Goal: Navigation & Orientation: Find specific page/section

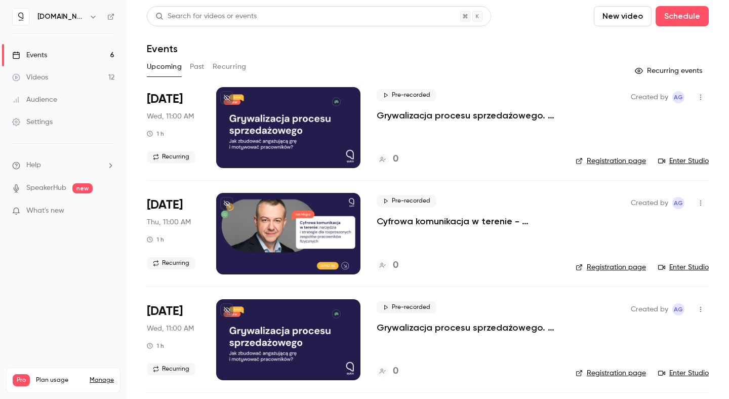
click at [226, 75] on div "Upcoming Past Recurring" at bounding box center [428, 69] width 562 height 20
click at [226, 67] on button "Recurring" at bounding box center [230, 67] width 34 height 16
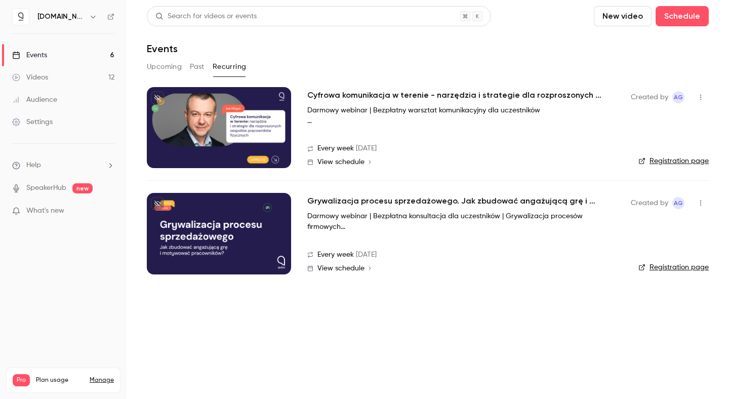
click at [381, 100] on h2 "Cyfrowa komunikacja w terenie - narzędzia i strategie dla rozproszonych zespołó…" at bounding box center [459, 95] width 304 height 12
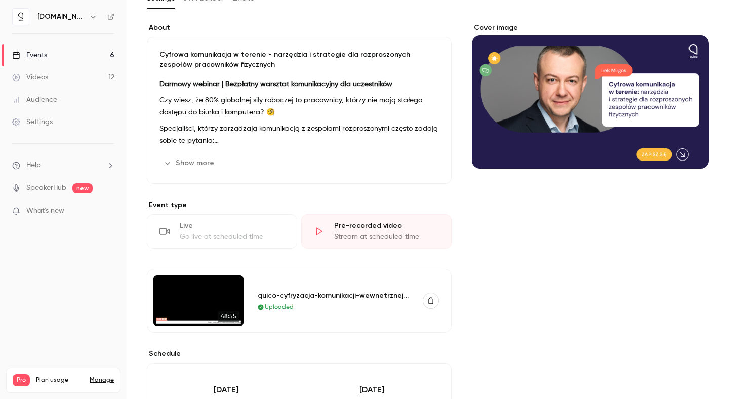
scroll to position [198, 0]
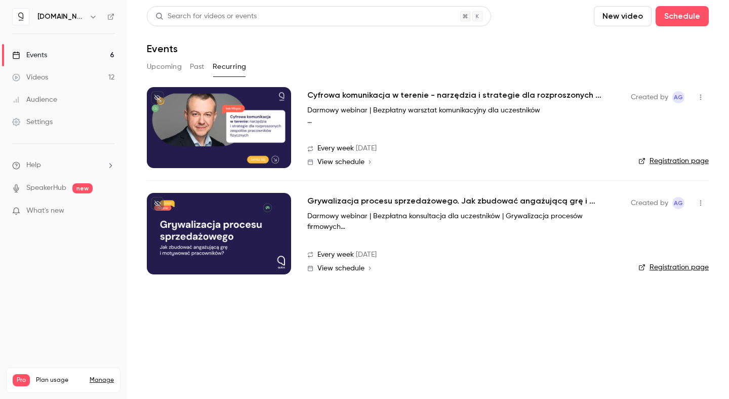
click at [367, 206] on h2 "Grywalizacja procesu sprzedażowego. Jak zbudować angażującą grę i motywować pra…" at bounding box center [459, 201] width 304 height 12
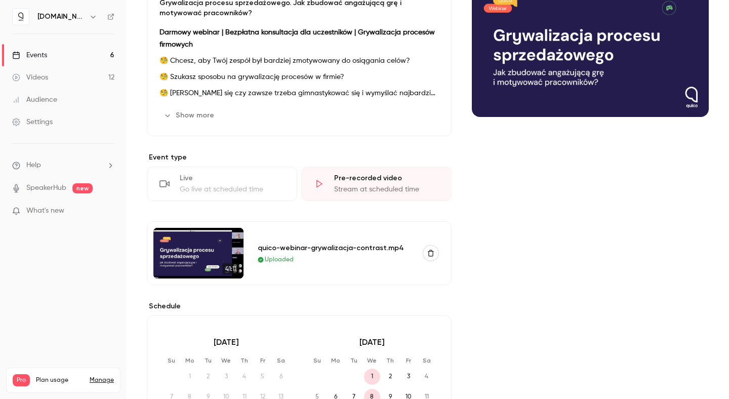
scroll to position [160, 0]
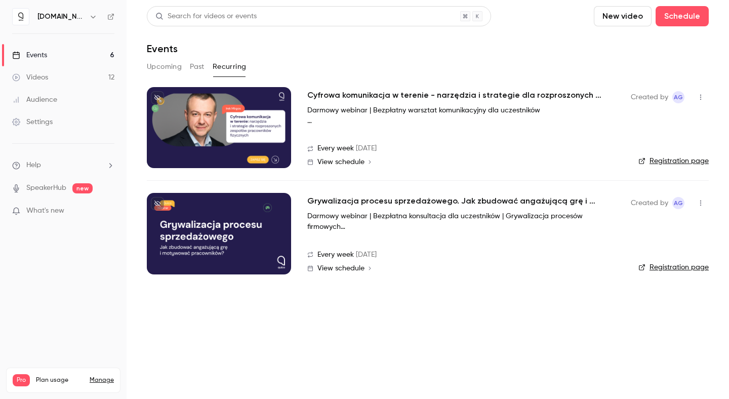
click at [346, 96] on h2 "Cyfrowa komunikacja w terenie - narzędzia i strategie dla rozproszonych zespołó…" at bounding box center [459, 95] width 304 height 12
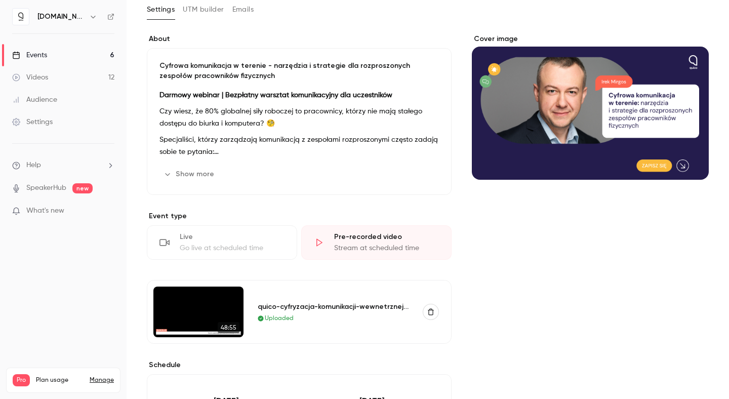
scroll to position [152, 0]
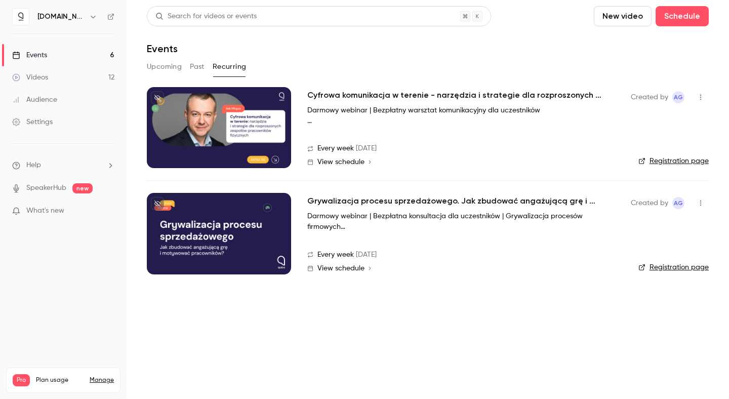
click at [79, 56] on link "Events 6" at bounding box center [63, 55] width 127 height 22
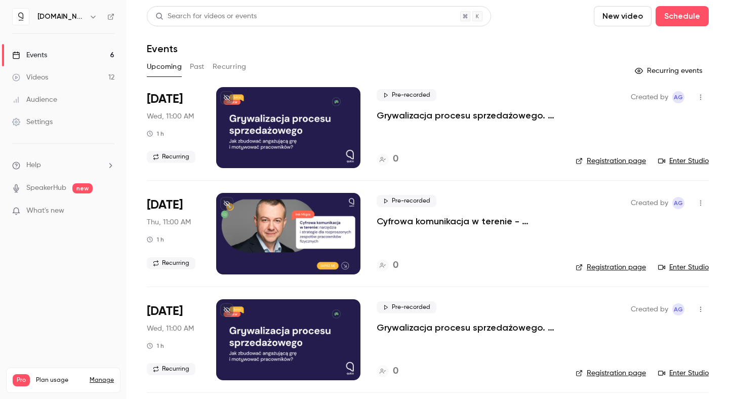
click at [395, 122] on div "Pre-recorded Grywalizacja procesu sprzedażowego. Jak zbudować angażującą grę i …" at bounding box center [468, 127] width 183 height 81
click at [397, 118] on p "Grywalizacja procesu sprzedażowego. Jak zbudować angażującą grę i motywować pra…" at bounding box center [468, 115] width 183 height 12
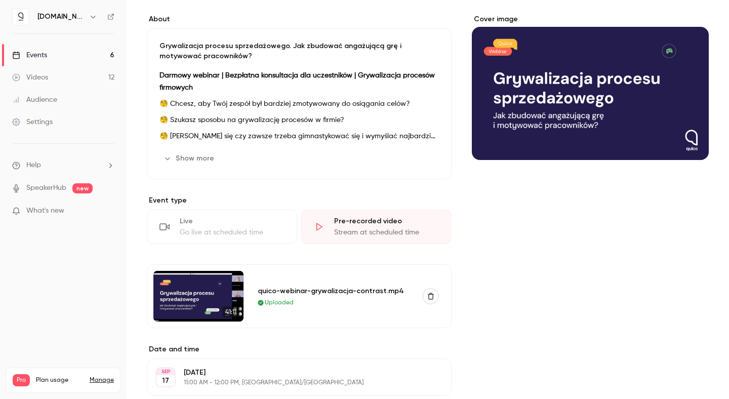
scroll to position [107, 0]
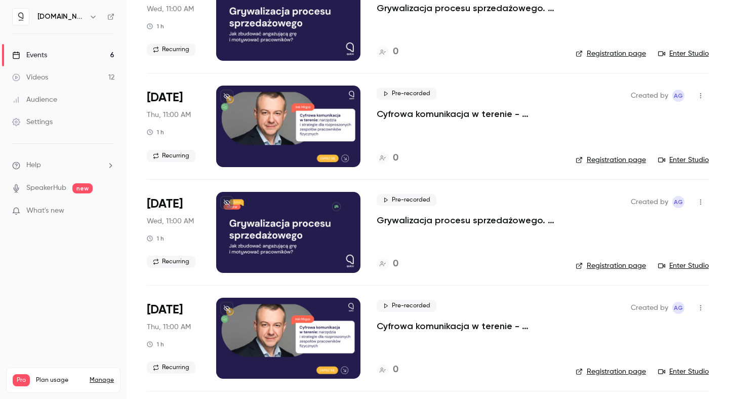
click at [409, 217] on p "Grywalizacja procesu sprzedażowego. Jak zbudować angażującą grę i motywować pra…" at bounding box center [468, 220] width 183 height 12
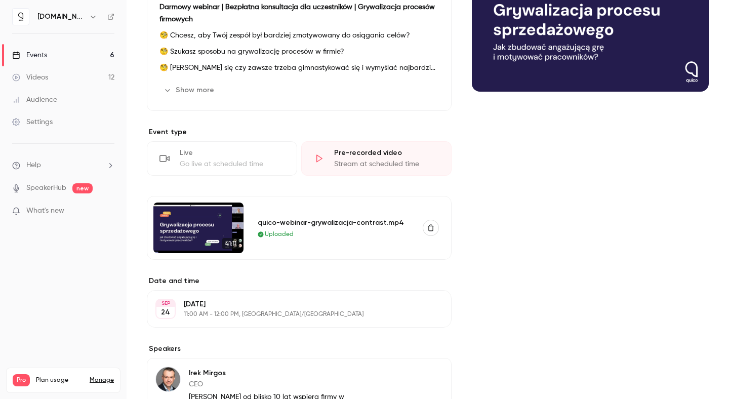
scroll to position [174, 0]
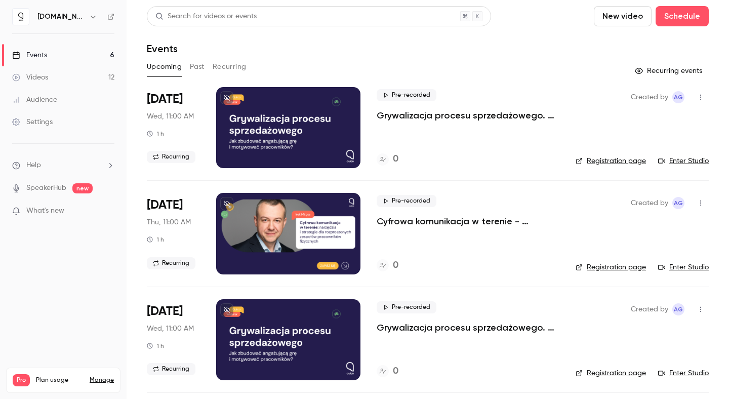
click at [236, 63] on button "Recurring" at bounding box center [230, 67] width 34 height 16
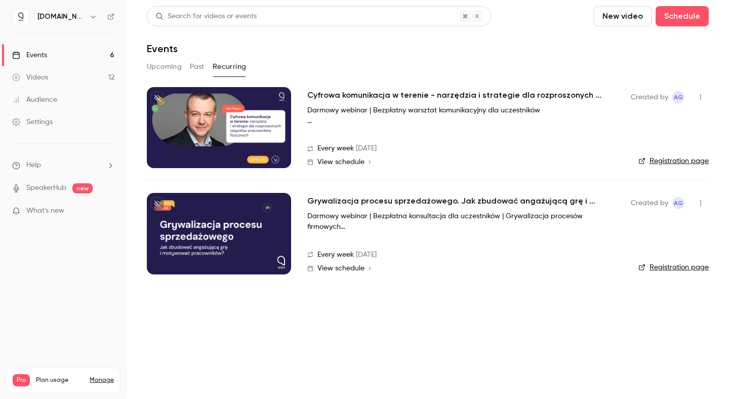
click at [343, 198] on h2 "Grywalizacja procesu sprzedażowego. Jak zbudować angażującą grę i motywować pra…" at bounding box center [459, 201] width 304 height 12
